Goal: Book appointment/travel/reservation

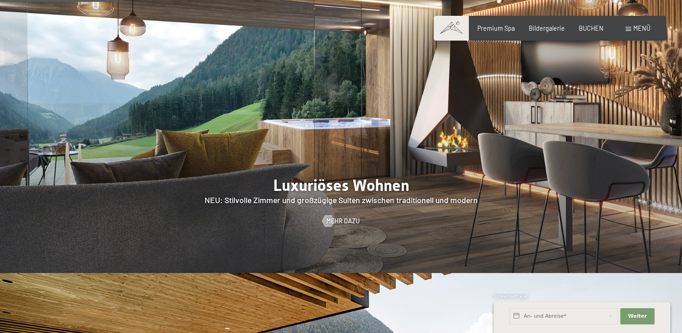
scroll to position [1037, 0]
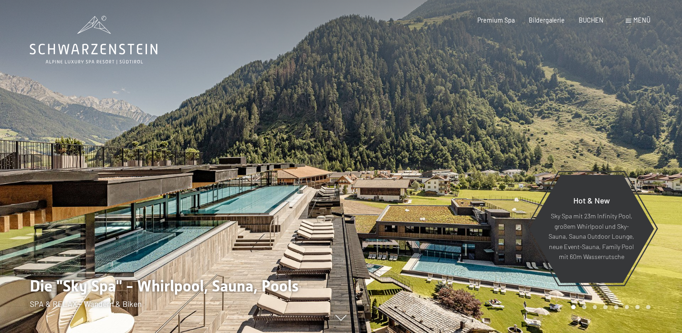
click at [638, 21] on span "Menü" at bounding box center [641, 20] width 17 height 8
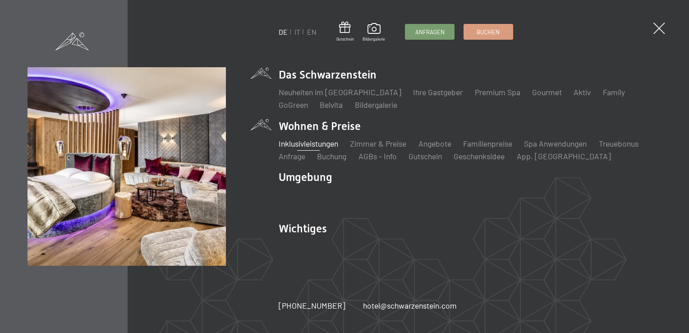
click at [303, 145] on link "Inklusivleistungen" at bounding box center [309, 143] width 60 height 10
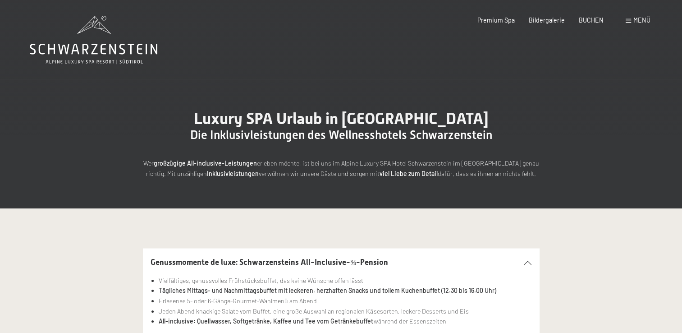
click at [627, 21] on span at bounding box center [628, 21] width 5 height 4
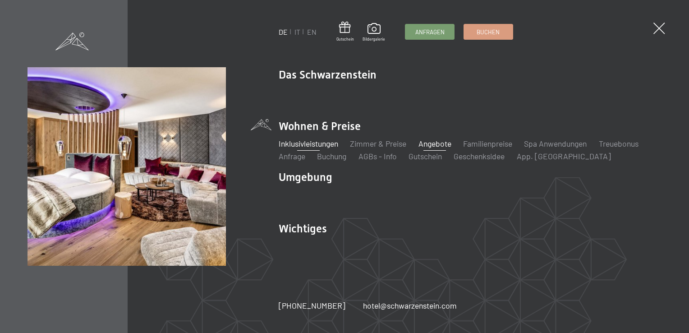
click at [436, 143] on link "Angebote" at bounding box center [434, 143] width 33 height 10
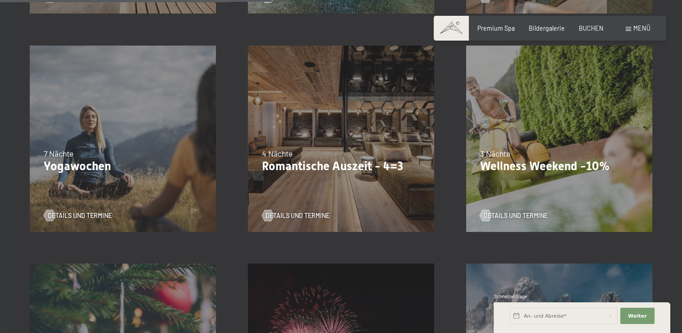
scroll to position [643, 0]
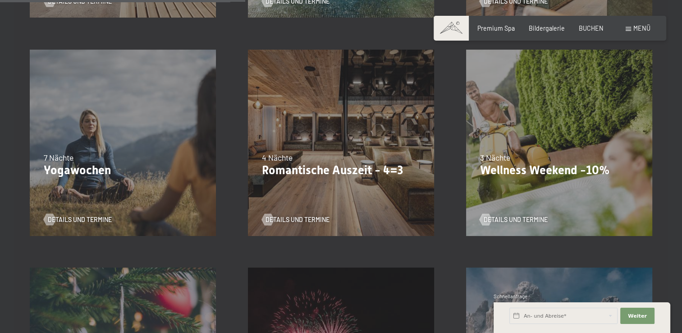
click at [527, 156] on div "3 Nächte" at bounding box center [559, 157] width 159 height 11
click at [504, 220] on span "Details und Termine" at bounding box center [525, 219] width 64 height 9
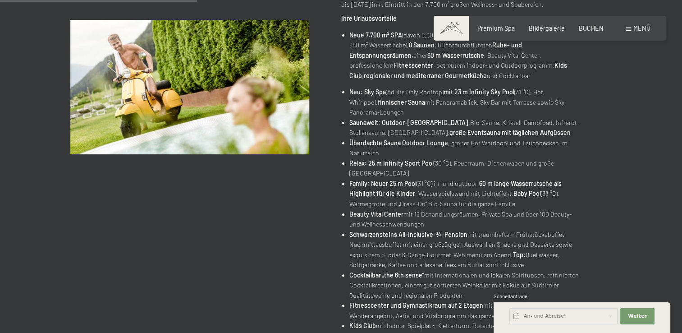
scroll to position [270, 0]
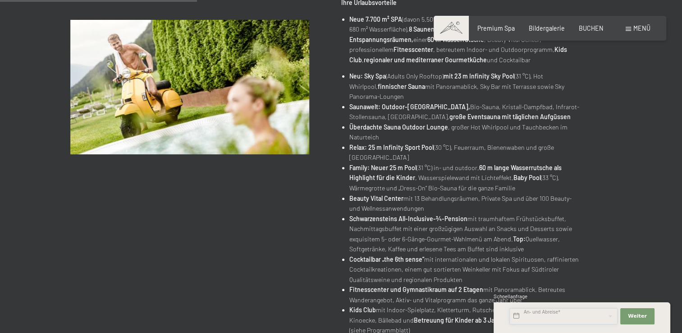
click at [533, 313] on input "text" at bounding box center [563, 316] width 108 height 16
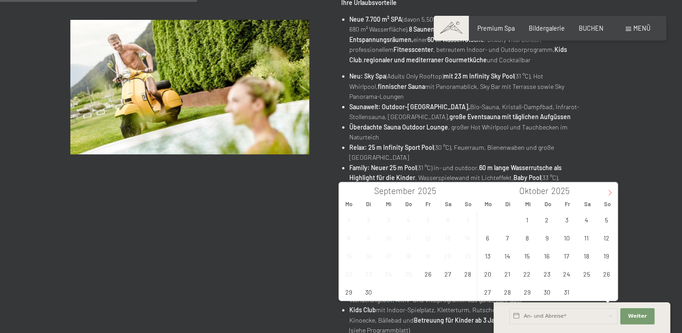
click at [611, 192] on icon at bounding box center [610, 192] width 6 height 6
click at [548, 294] on span "27" at bounding box center [547, 292] width 18 height 18
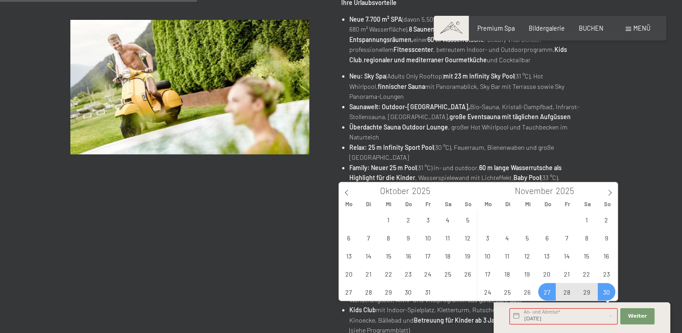
click at [605, 291] on span "30" at bounding box center [607, 292] width 18 height 18
type input "Do. 27.11.2025 - So. 30.11.2025"
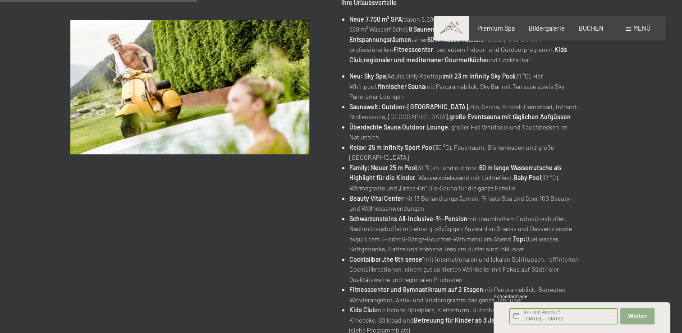
click at [634, 313] on span "Weiter" at bounding box center [637, 315] width 19 height 7
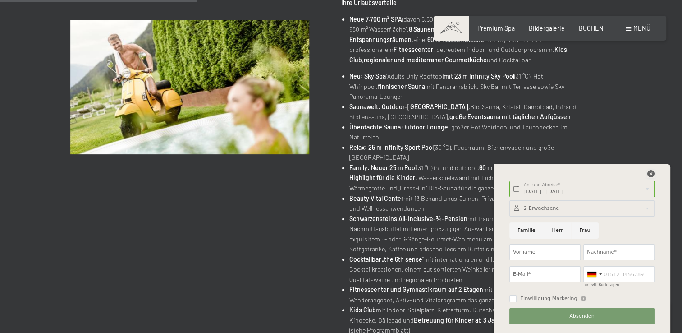
click at [652, 173] on icon at bounding box center [650, 173] width 7 height 7
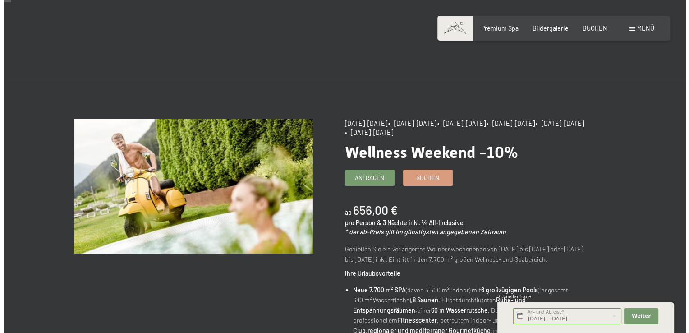
scroll to position [0, 0]
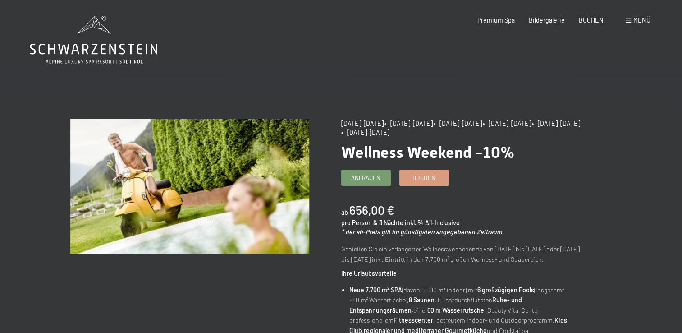
click at [637, 23] on span "Menü" at bounding box center [641, 20] width 17 height 8
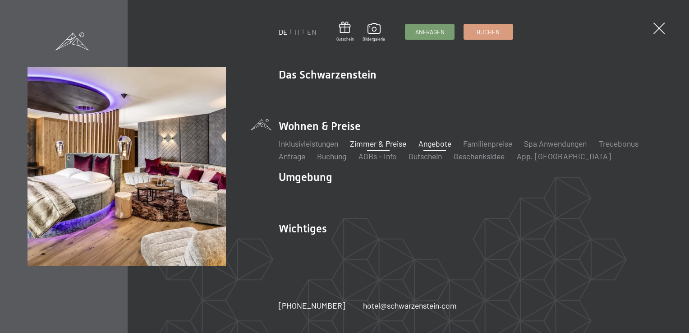
click at [357, 145] on link "Zimmer & Preise" at bounding box center [378, 143] width 56 height 10
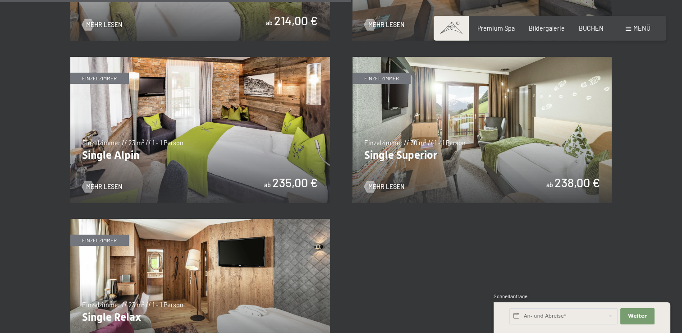
scroll to position [1172, 0]
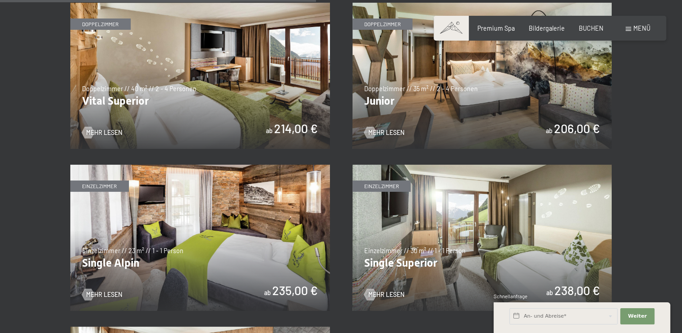
click at [510, 115] on img at bounding box center [483, 76] width 260 height 146
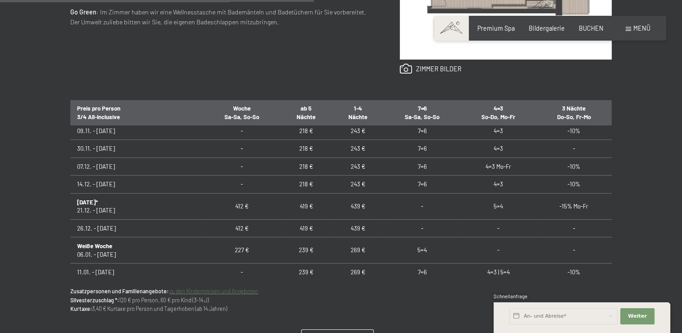
scroll to position [135, 0]
